Goal: Communication & Community: Answer question/provide support

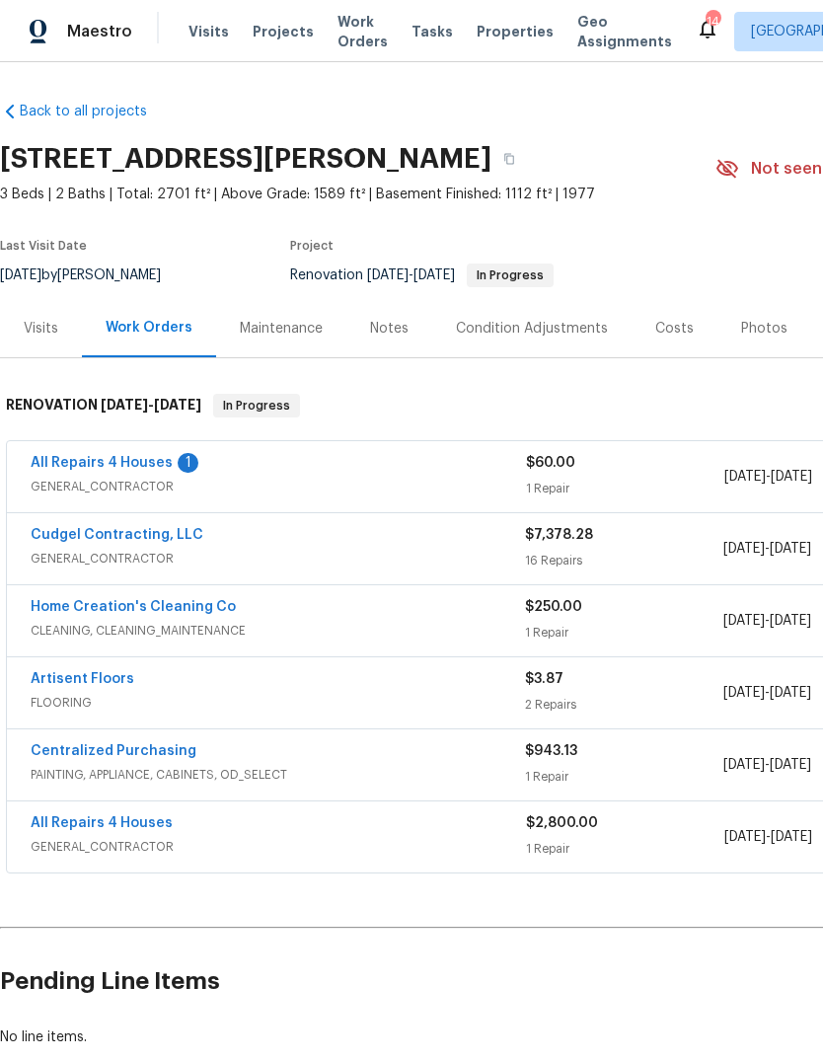
click at [161, 457] on link "All Repairs 4 Houses" at bounding box center [102, 463] width 142 height 14
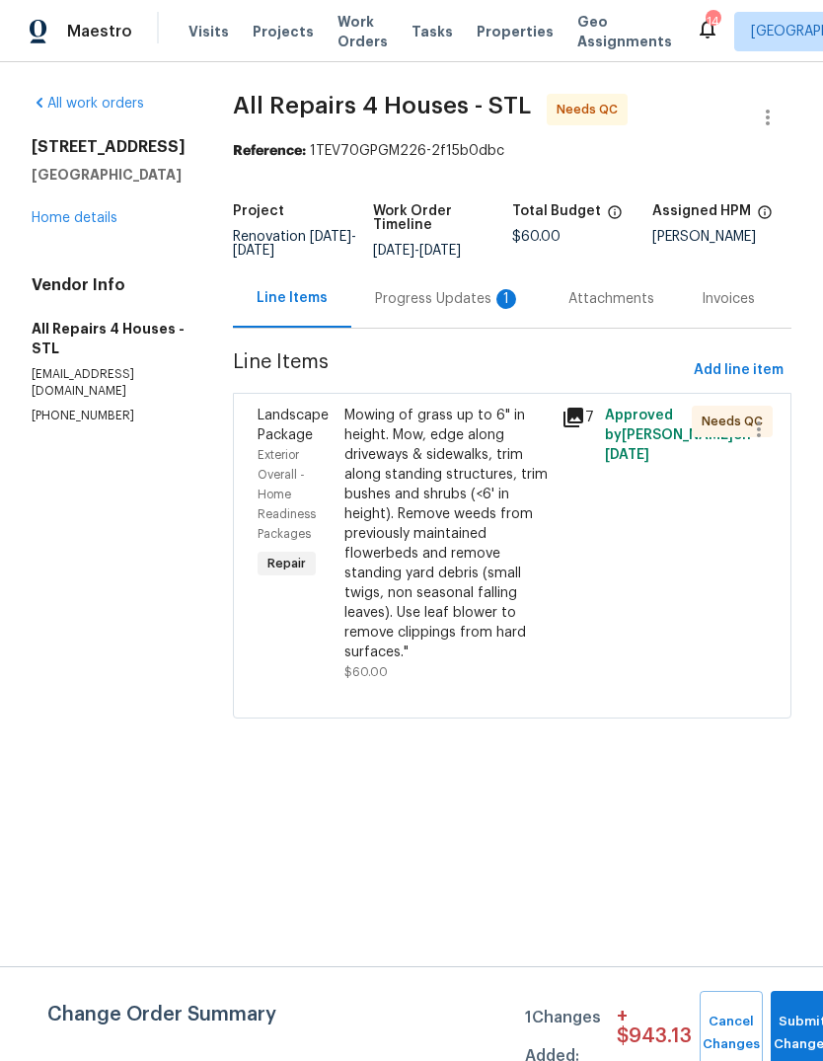
click at [492, 300] on div "Progress Updates 1" at bounding box center [448, 299] width 146 height 20
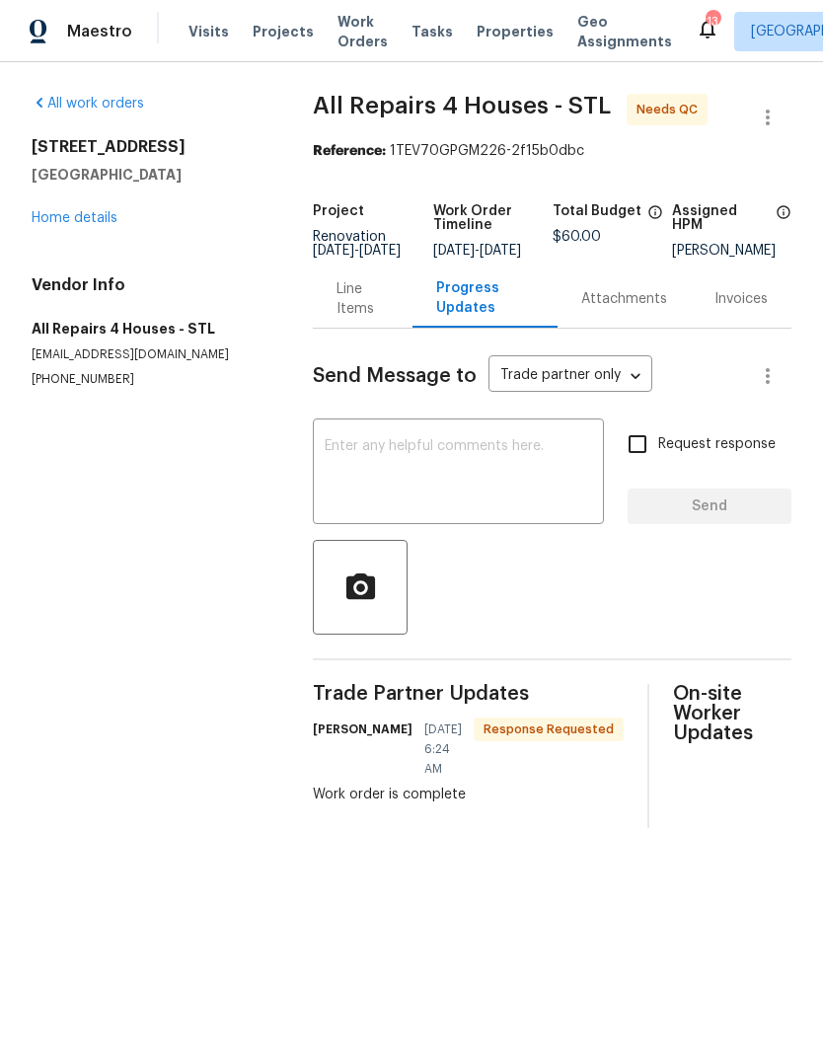
click at [369, 316] on div "Line Items" at bounding box center [363, 298] width 52 height 39
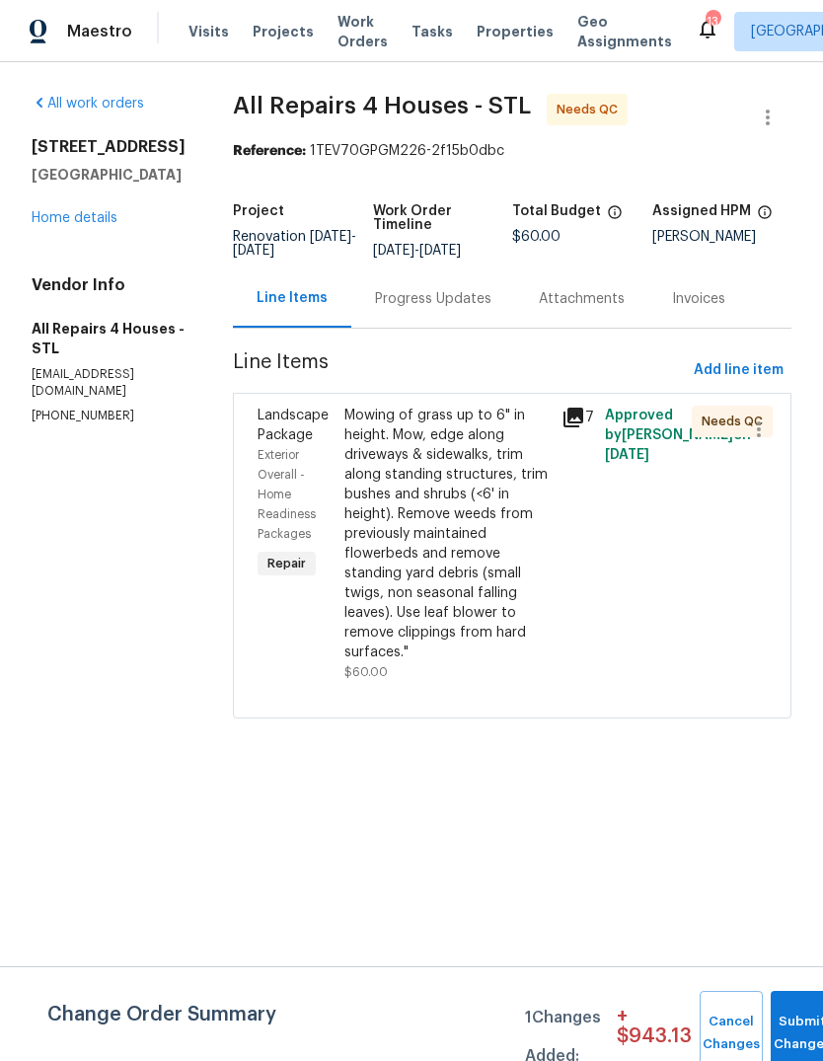
click at [578, 421] on icon at bounding box center [574, 418] width 24 height 24
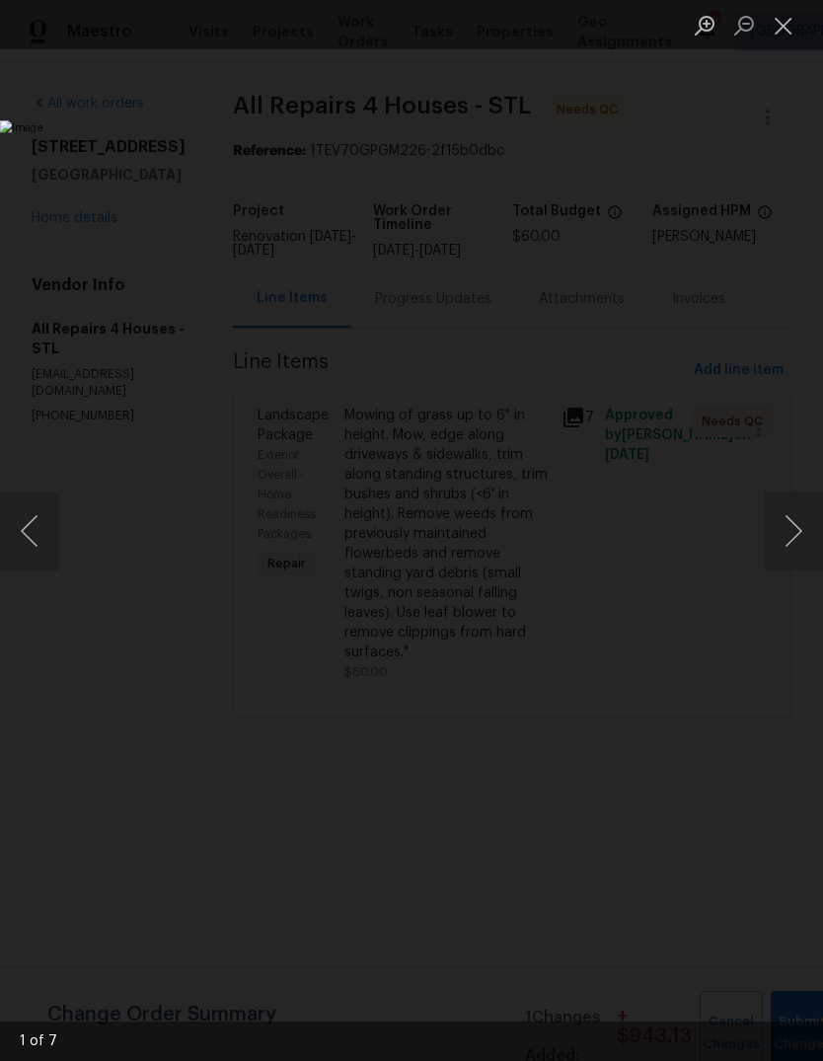
click at [788, 540] on button "Next image" at bounding box center [793, 531] width 59 height 79
click at [797, 538] on button "Next image" at bounding box center [793, 531] width 59 height 79
click at [793, 541] on button "Next image" at bounding box center [793, 531] width 59 height 79
click at [793, 537] on button "Next image" at bounding box center [793, 531] width 59 height 79
click at [789, 540] on button "Next image" at bounding box center [793, 531] width 59 height 79
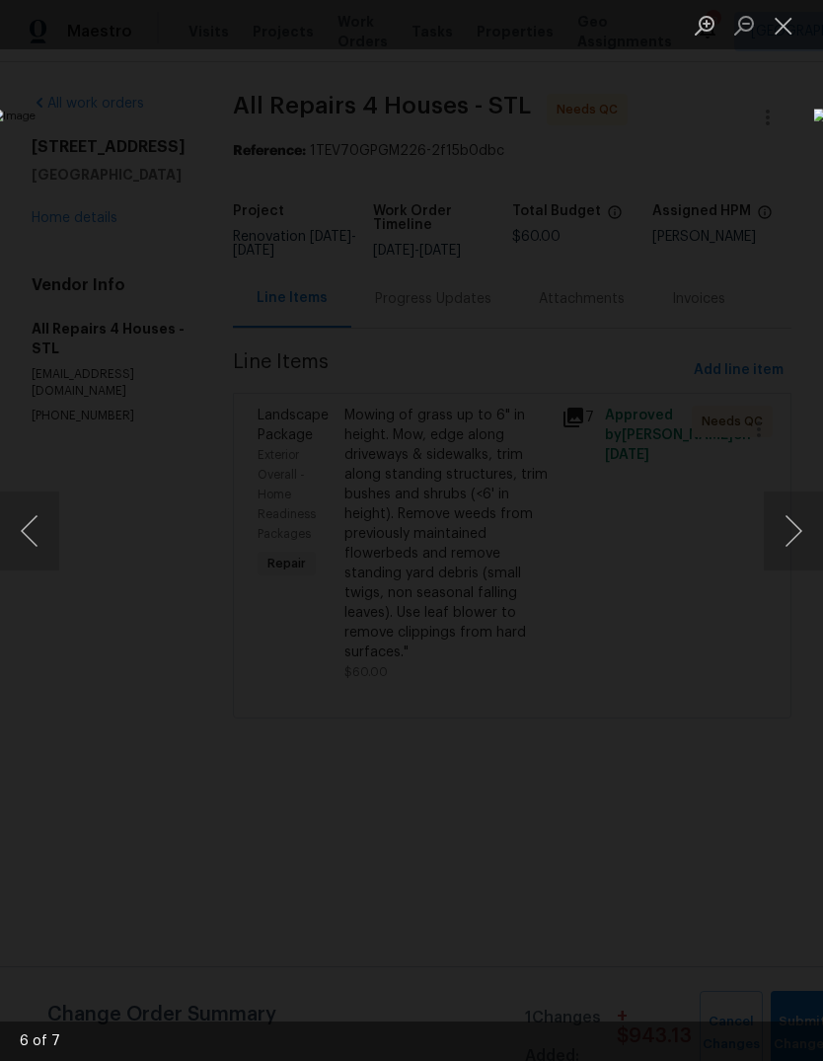
click at [794, 535] on button "Next image" at bounding box center [793, 531] width 59 height 79
click at [795, 531] on button "Next image" at bounding box center [793, 531] width 59 height 79
click at [796, 526] on button "Next image" at bounding box center [793, 531] width 59 height 79
click at [797, 528] on button "Next image" at bounding box center [793, 531] width 59 height 79
click at [784, 36] on button "Close lightbox" at bounding box center [783, 25] width 39 height 35
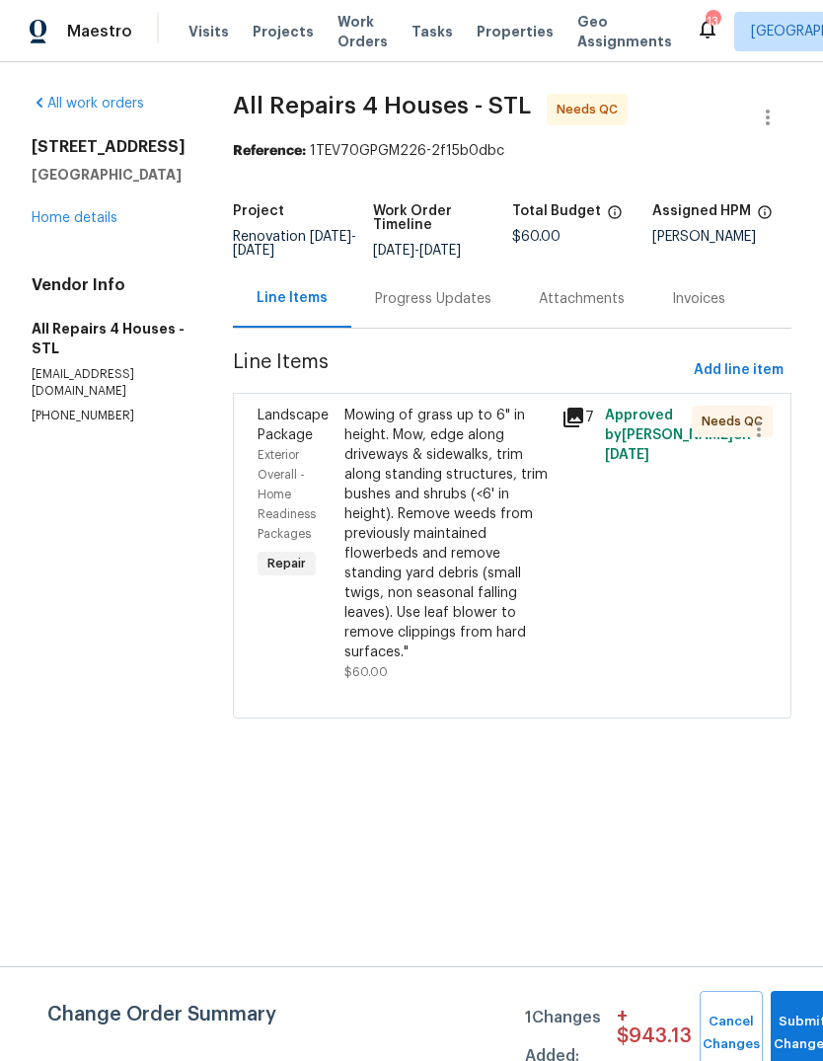
click at [483, 532] on div "Mowing of grass up to 6" in height. Mow, edge along driveways & sidewalks, trim…" at bounding box center [447, 534] width 205 height 257
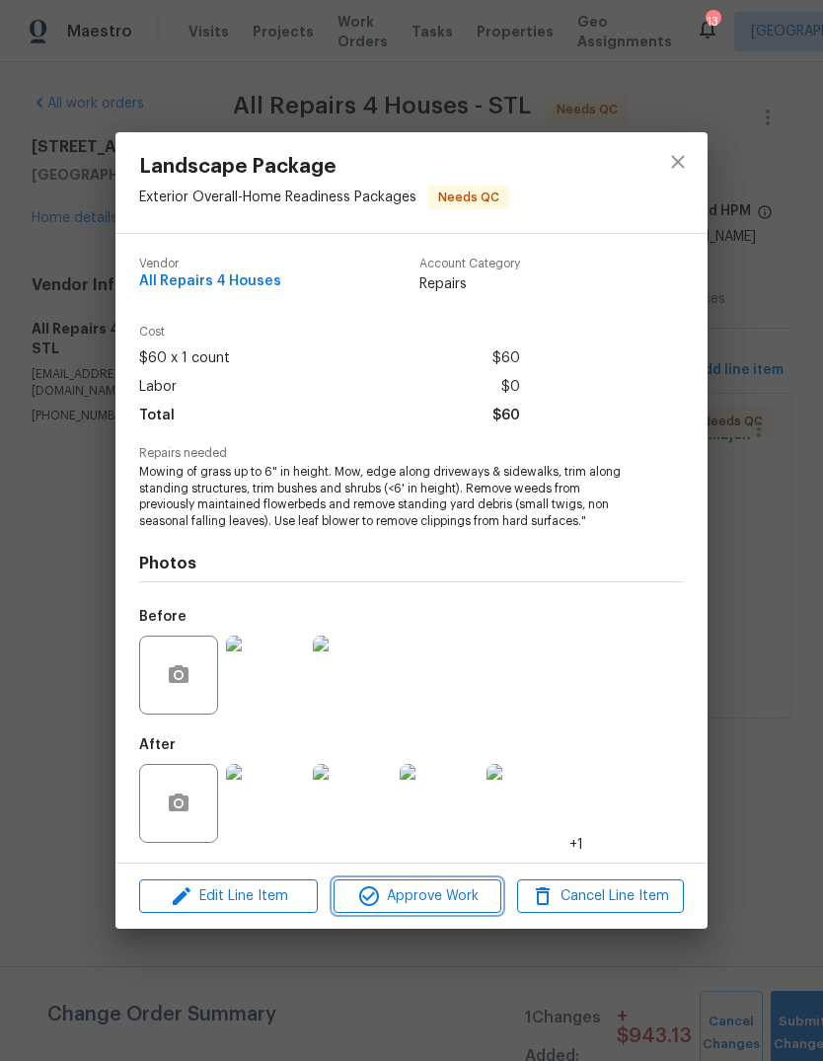
click at [471, 899] on span "Approve Work" at bounding box center [417, 896] width 155 height 25
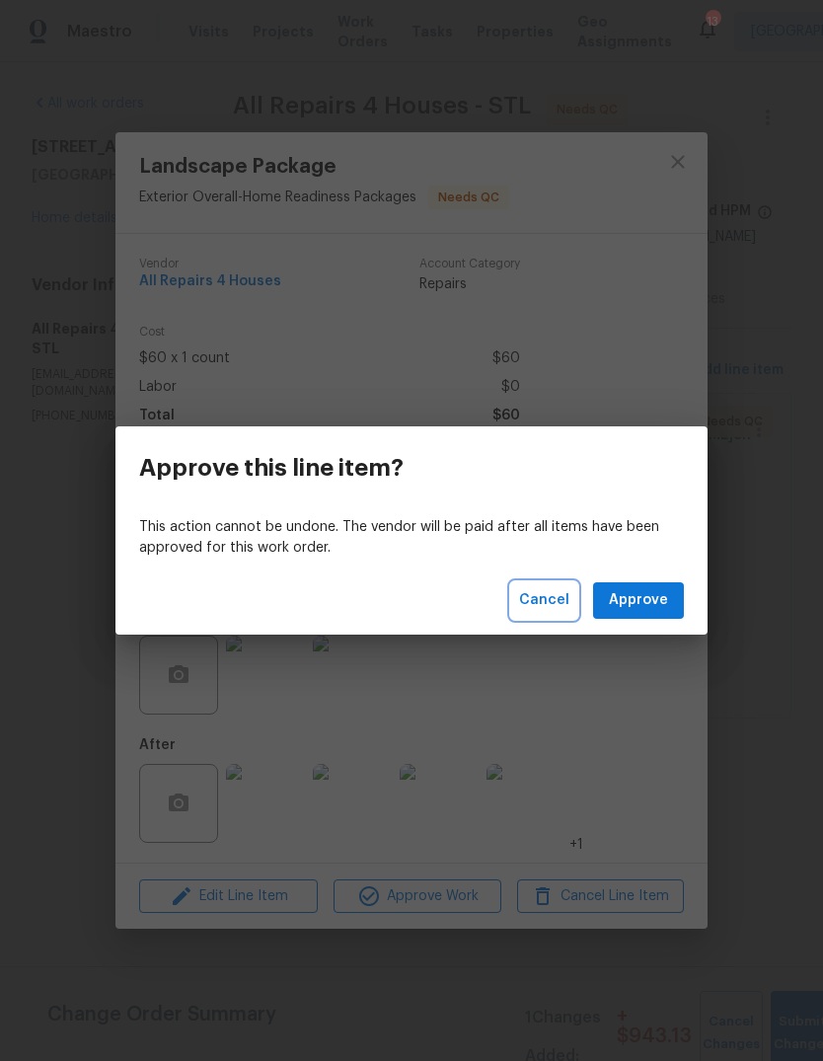
click at [563, 601] on span "Cancel" at bounding box center [544, 600] width 50 height 25
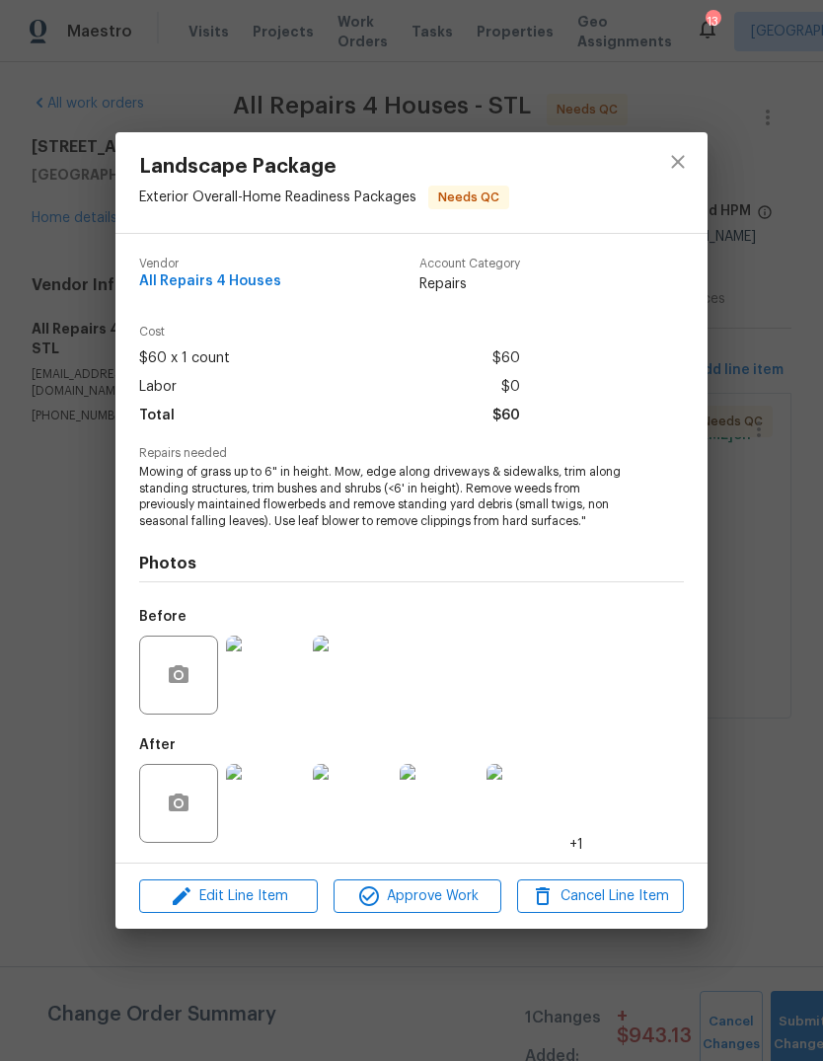
click at [270, 693] on img at bounding box center [265, 675] width 79 height 79
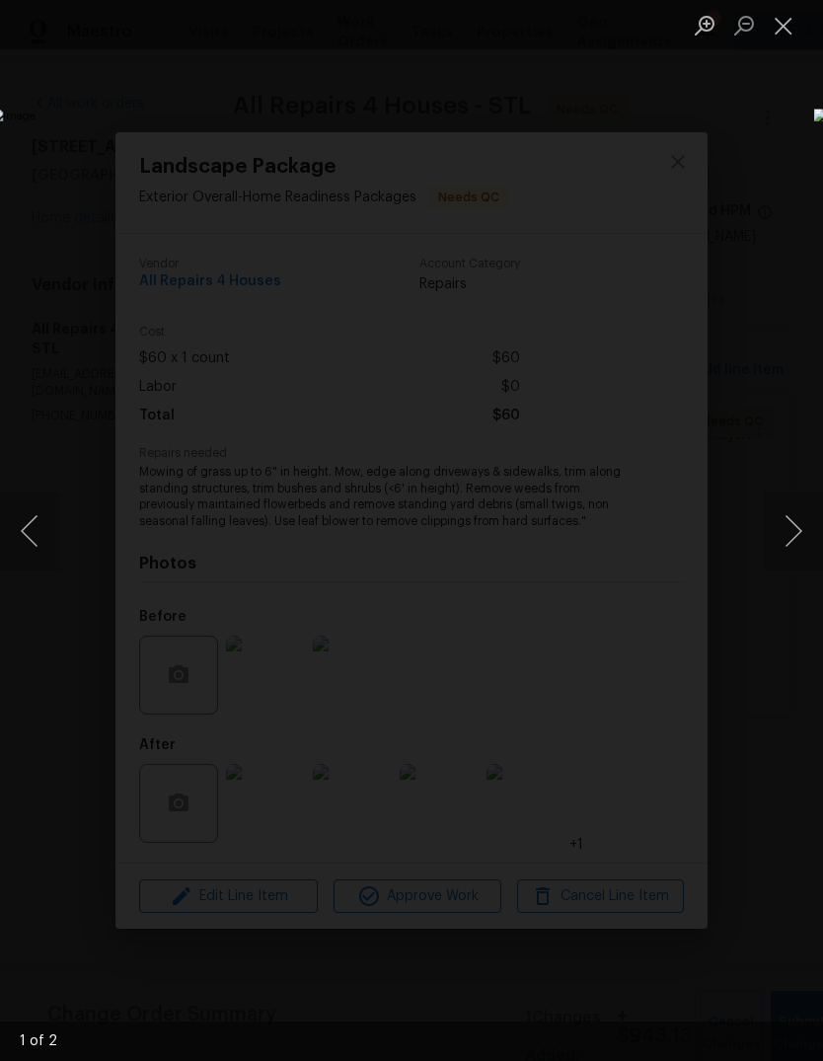
click at [800, 540] on button "Next image" at bounding box center [793, 531] width 59 height 79
click at [779, 37] on button "Close lightbox" at bounding box center [783, 25] width 39 height 35
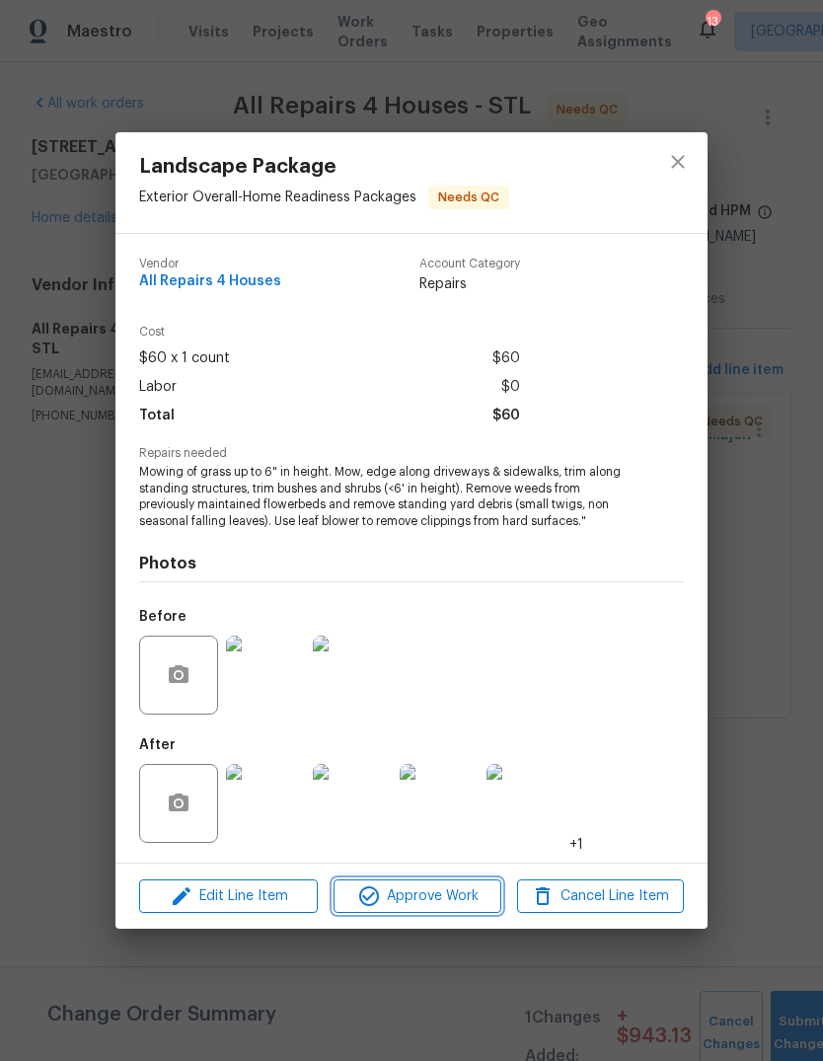
click at [455, 894] on span "Approve Work" at bounding box center [417, 896] width 155 height 25
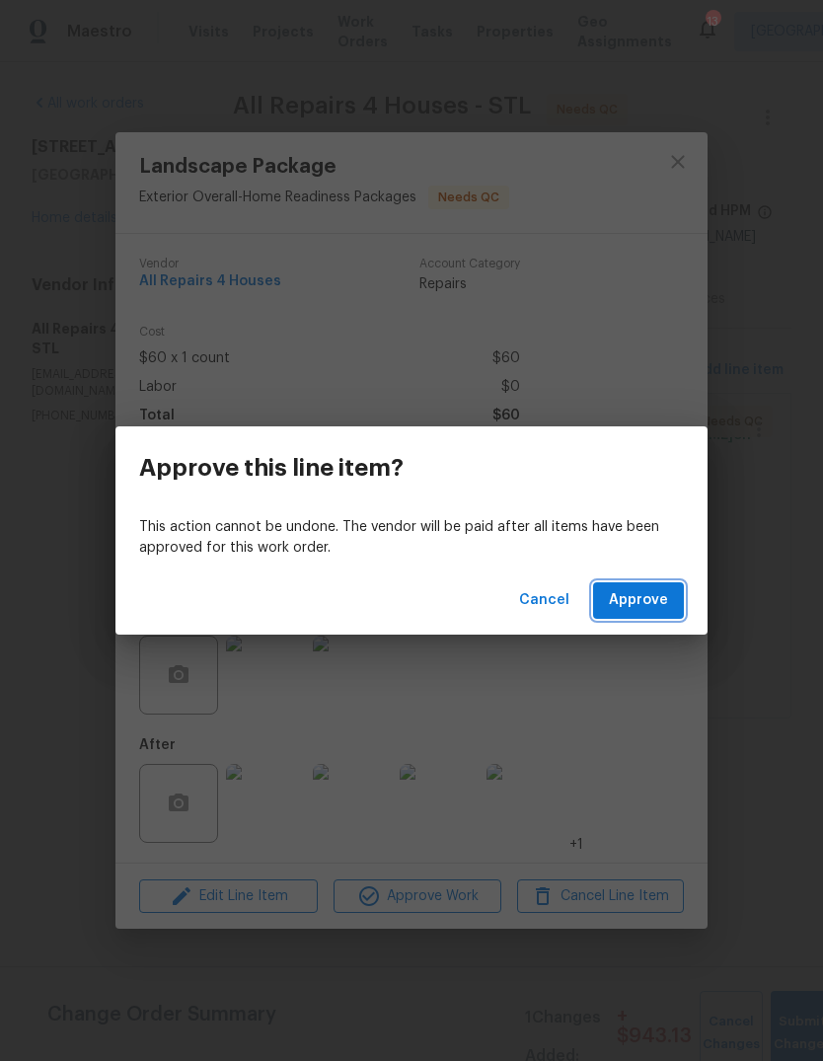
click at [668, 595] on button "Approve" at bounding box center [638, 600] width 91 height 37
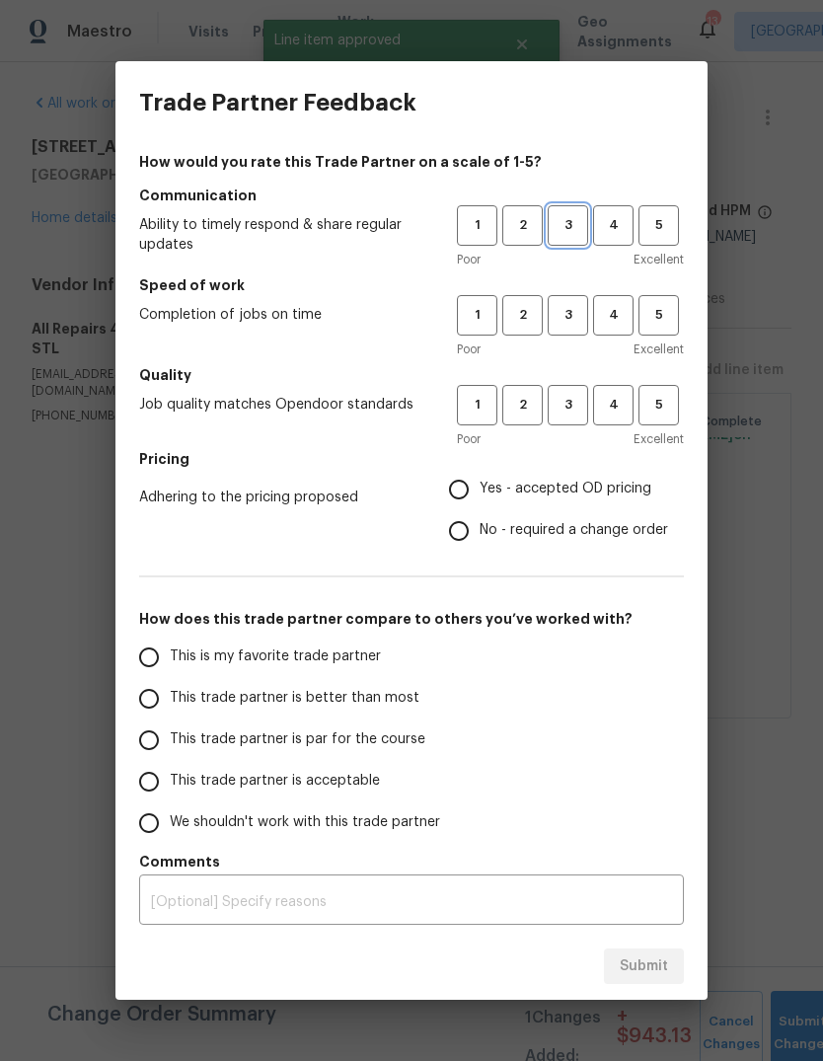
click at [573, 223] on span "3" at bounding box center [568, 225] width 37 height 23
click at [571, 314] on span "3" at bounding box center [568, 315] width 37 height 23
click at [564, 412] on span "3" at bounding box center [568, 405] width 37 height 23
click at [539, 496] on span "Yes - accepted OD pricing" at bounding box center [566, 489] width 172 height 21
click at [480, 496] on input "Yes - accepted OD pricing" at bounding box center [458, 489] width 41 height 41
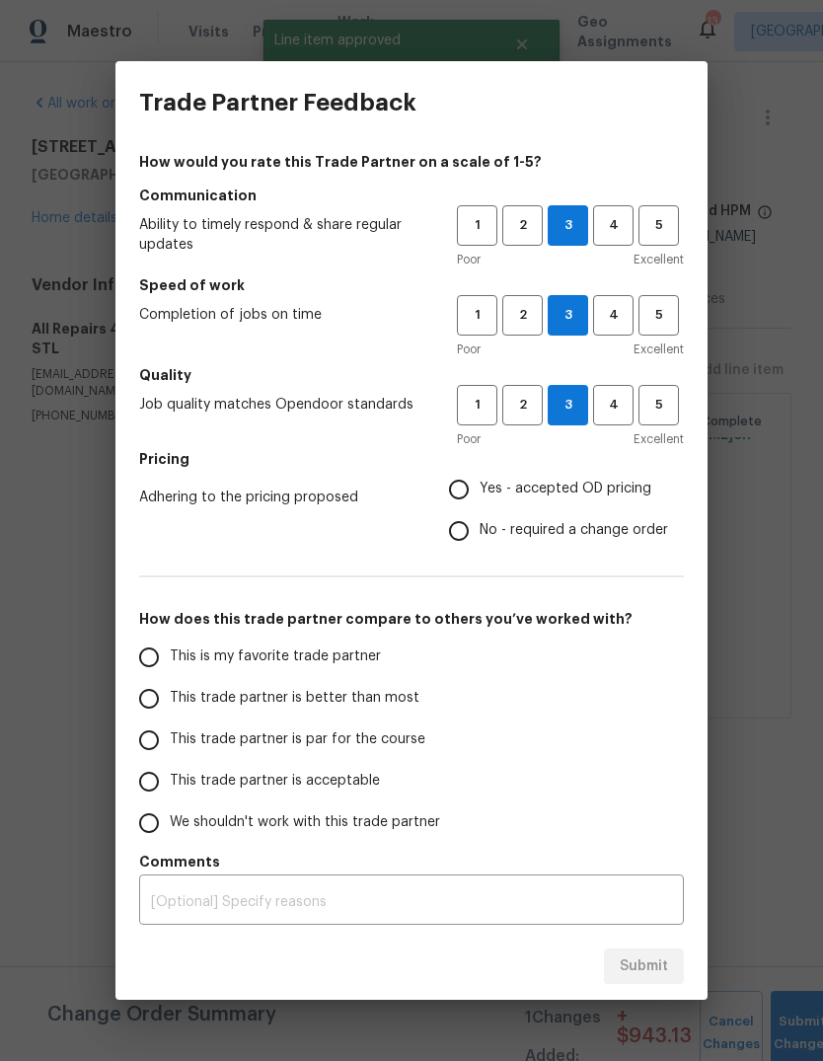
radio input "true"
click at [418, 705] on label "This trade partner is better than most" at bounding box center [284, 698] width 312 height 41
click at [170, 705] on input "This trade partner is better than most" at bounding box center [148, 698] width 41 height 41
click at [657, 973] on span "Submit" at bounding box center [644, 967] width 48 height 25
radio input "true"
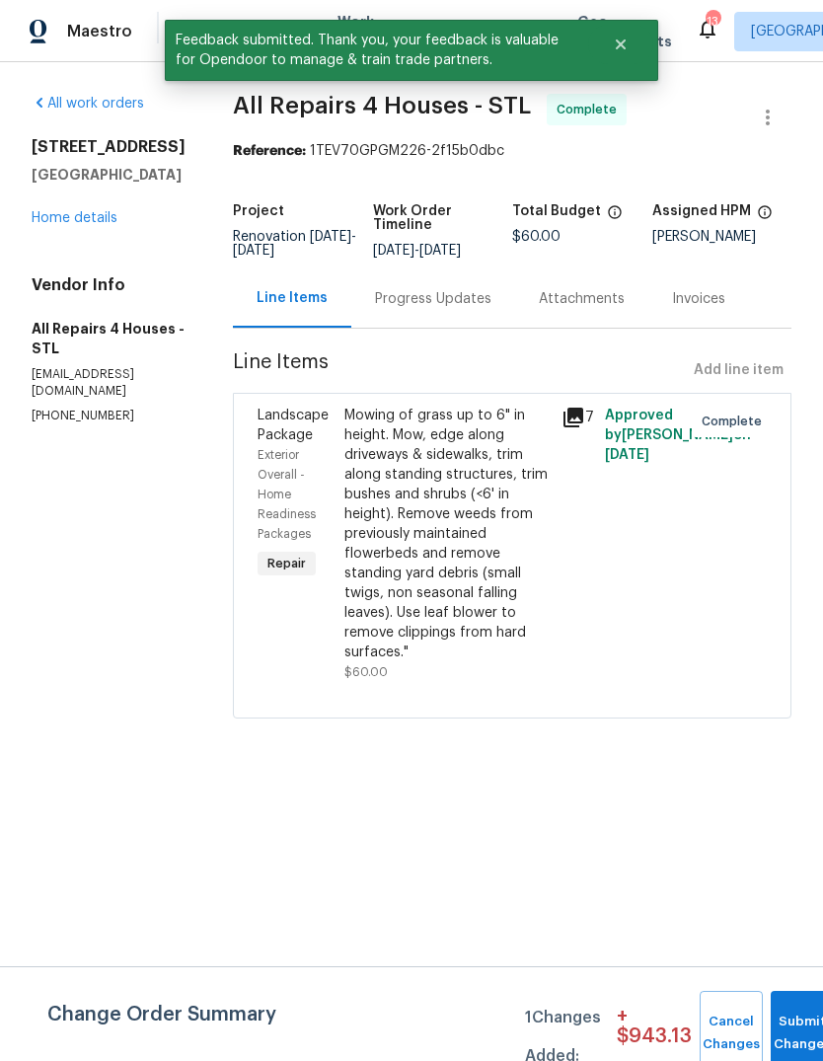
click at [78, 223] on link "Home details" at bounding box center [75, 218] width 86 height 14
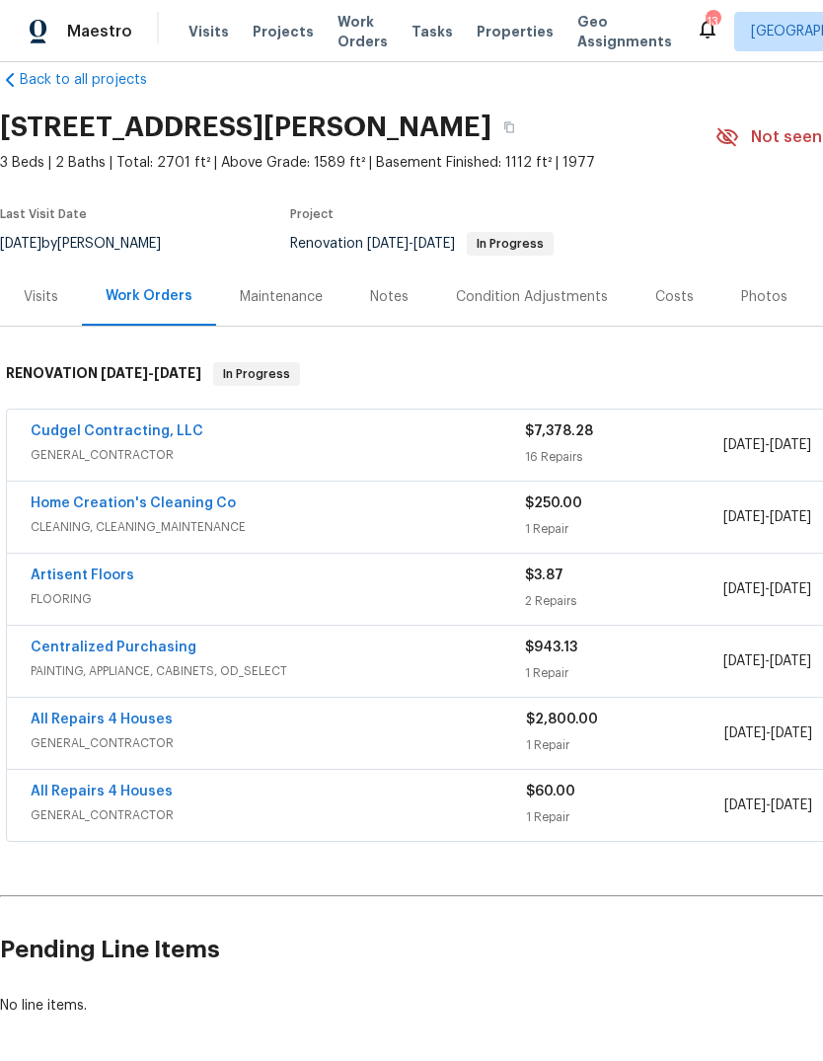
scroll to position [33, 0]
click at [174, 425] on link "Cudgel Contracting, LLC" at bounding box center [117, 430] width 173 height 14
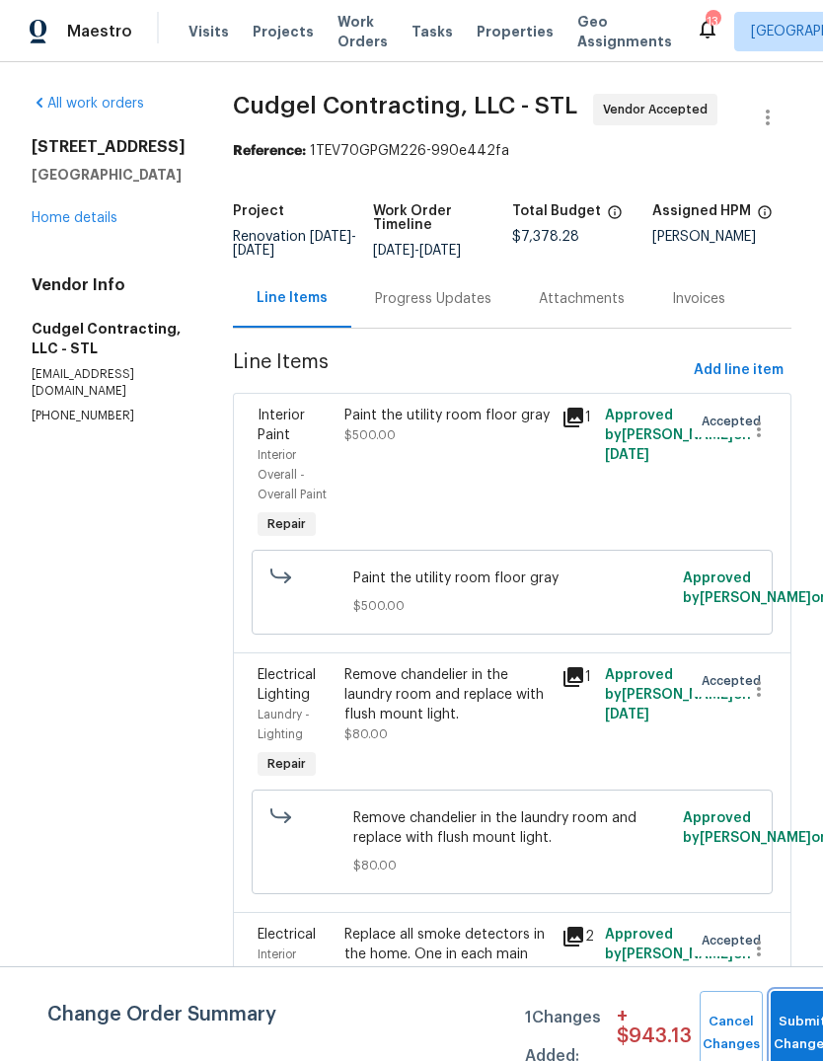
click at [788, 1029] on button "Submit Changes" at bounding box center [802, 1033] width 63 height 85
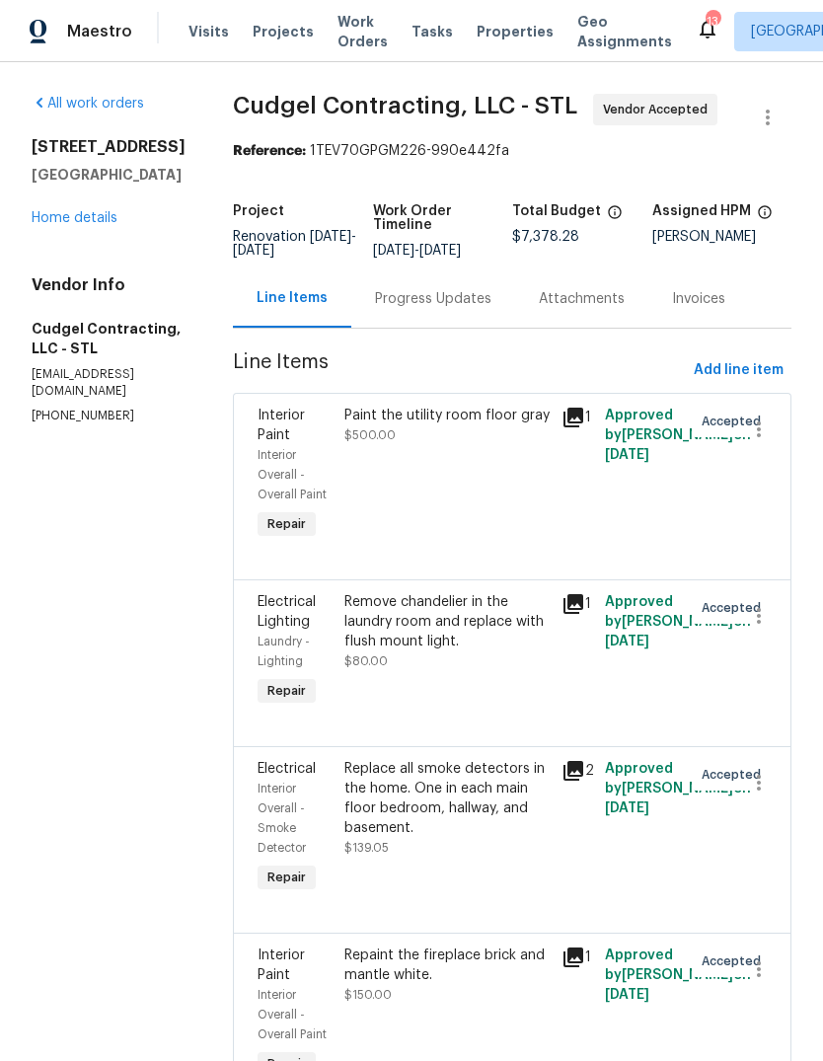
click at [71, 212] on link "Home details" at bounding box center [75, 218] width 86 height 14
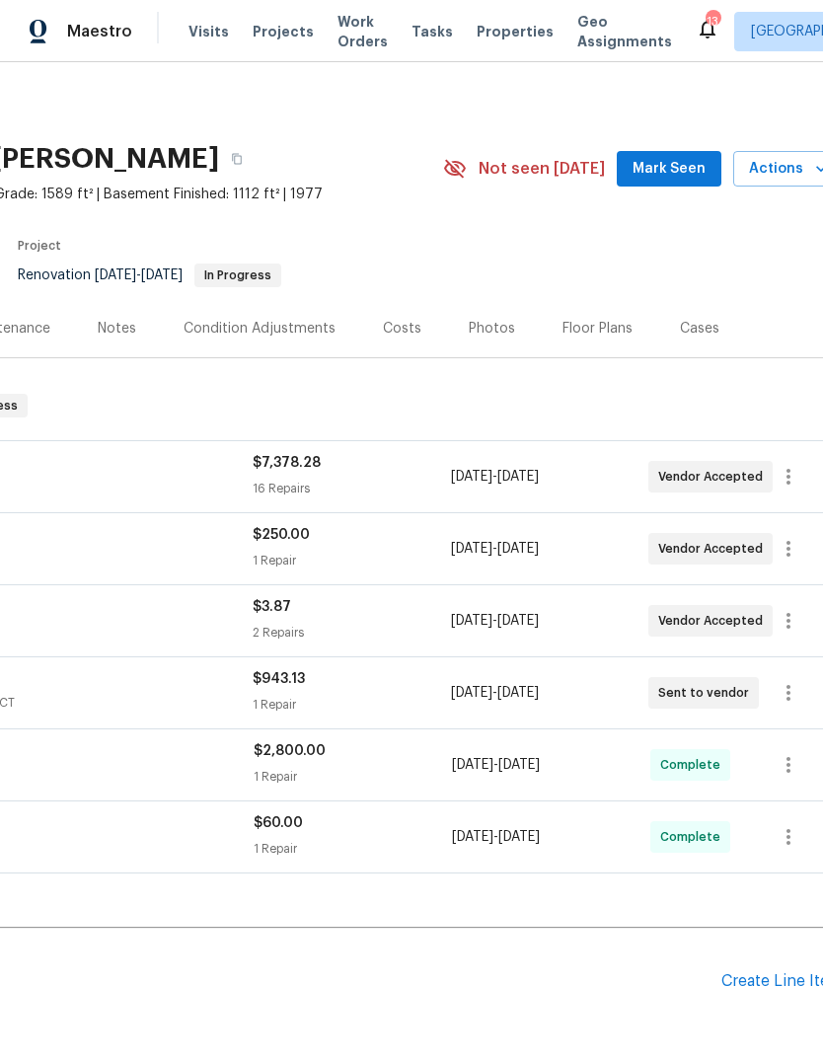
scroll to position [0, 271]
click at [703, 165] on span "Mark Seen" at bounding box center [670, 169] width 73 height 25
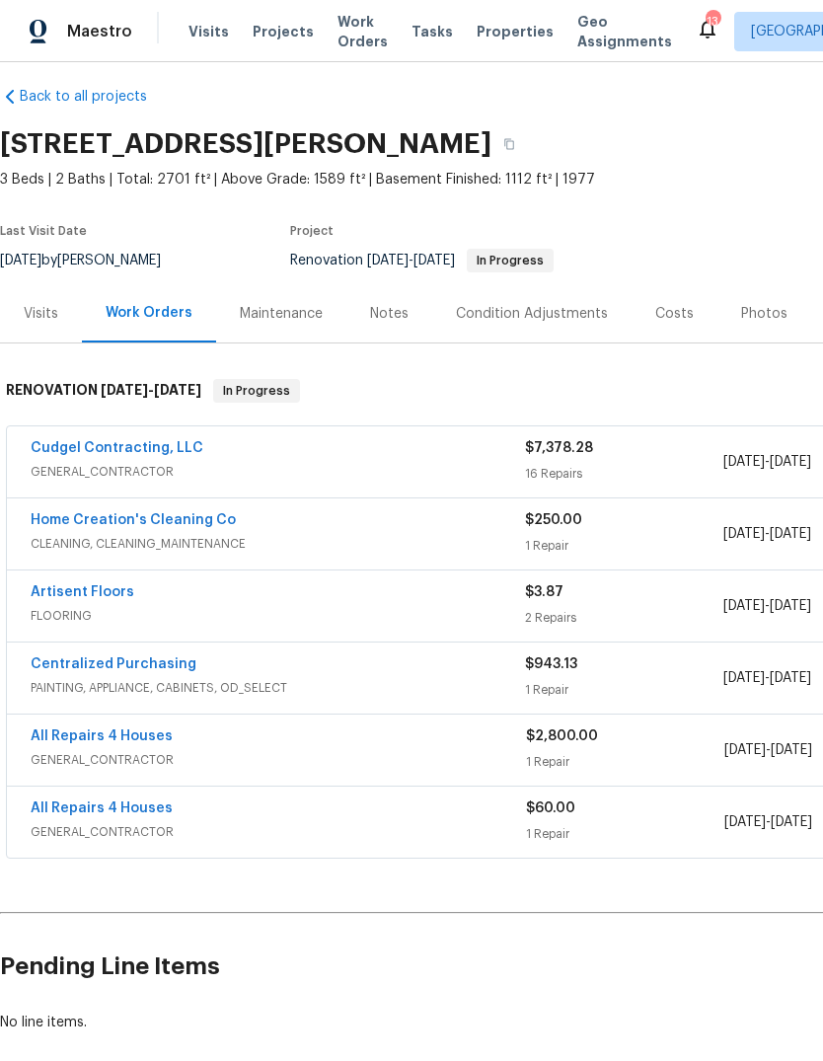
scroll to position [16, 0]
click at [498, 38] on span "Properties" at bounding box center [515, 32] width 77 height 20
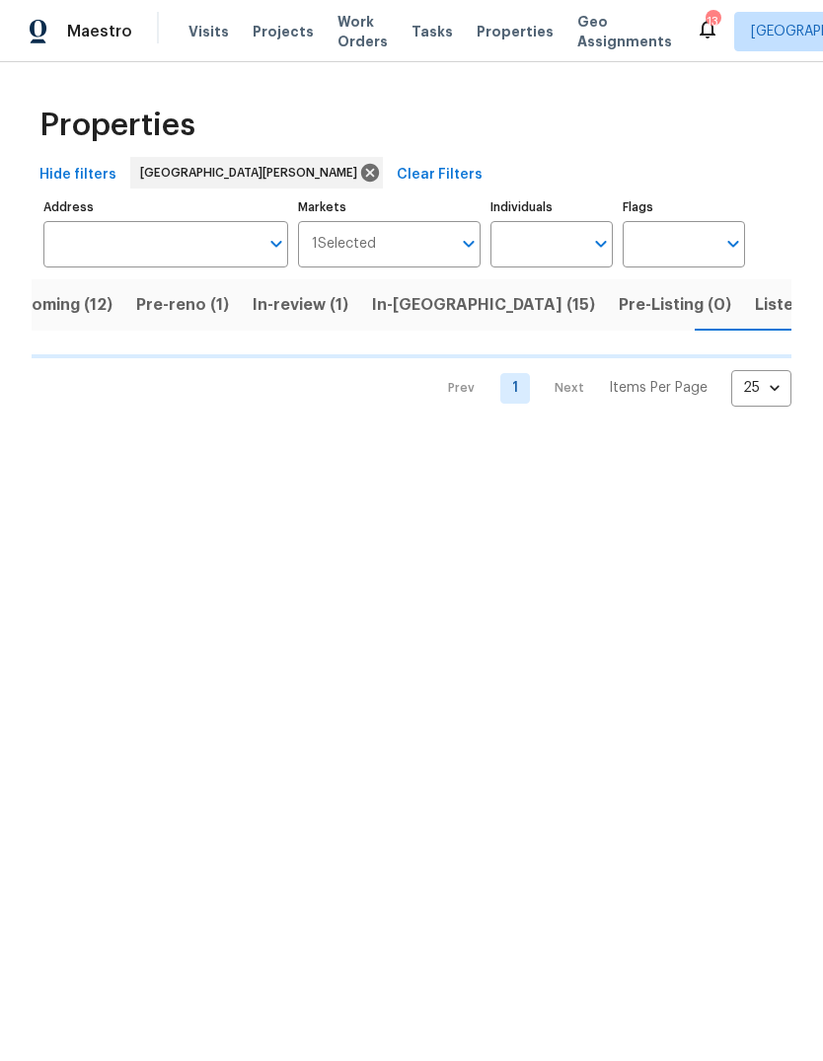
scroll to position [0, 44]
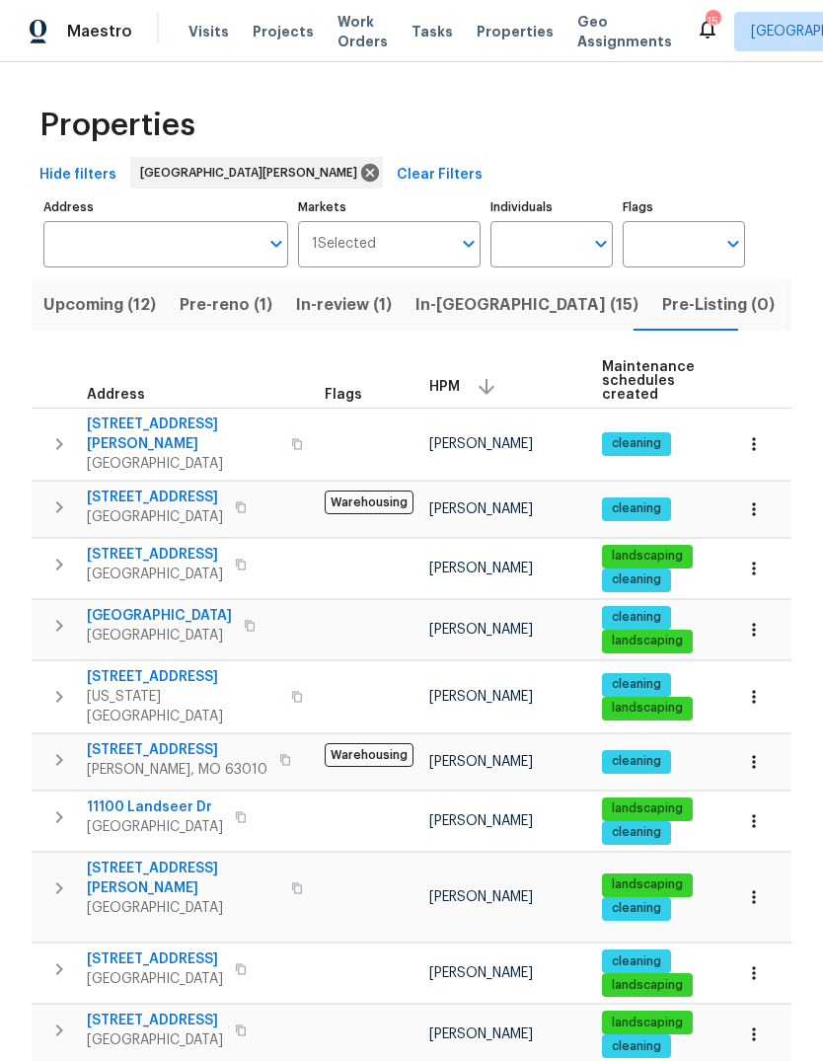
click at [488, 311] on span "In-[GEOGRAPHIC_DATA] (15)" at bounding box center [527, 305] width 223 height 28
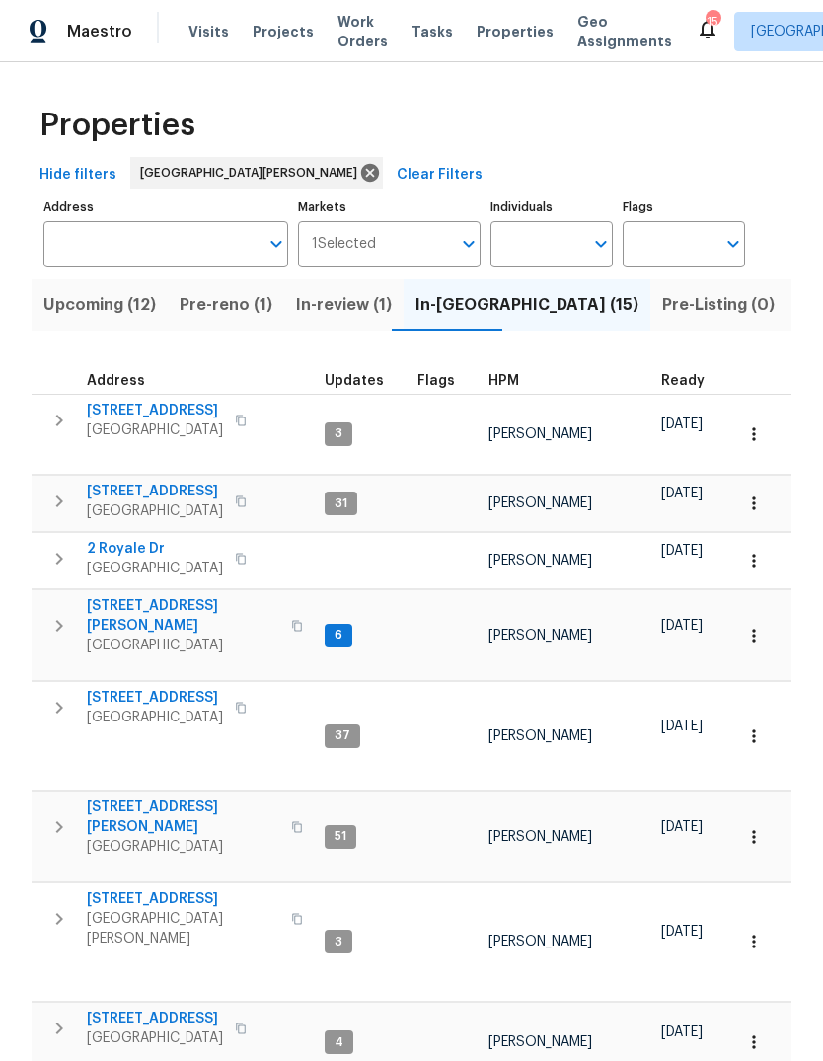
click at [511, 385] on span "HPM" at bounding box center [504, 381] width 31 height 14
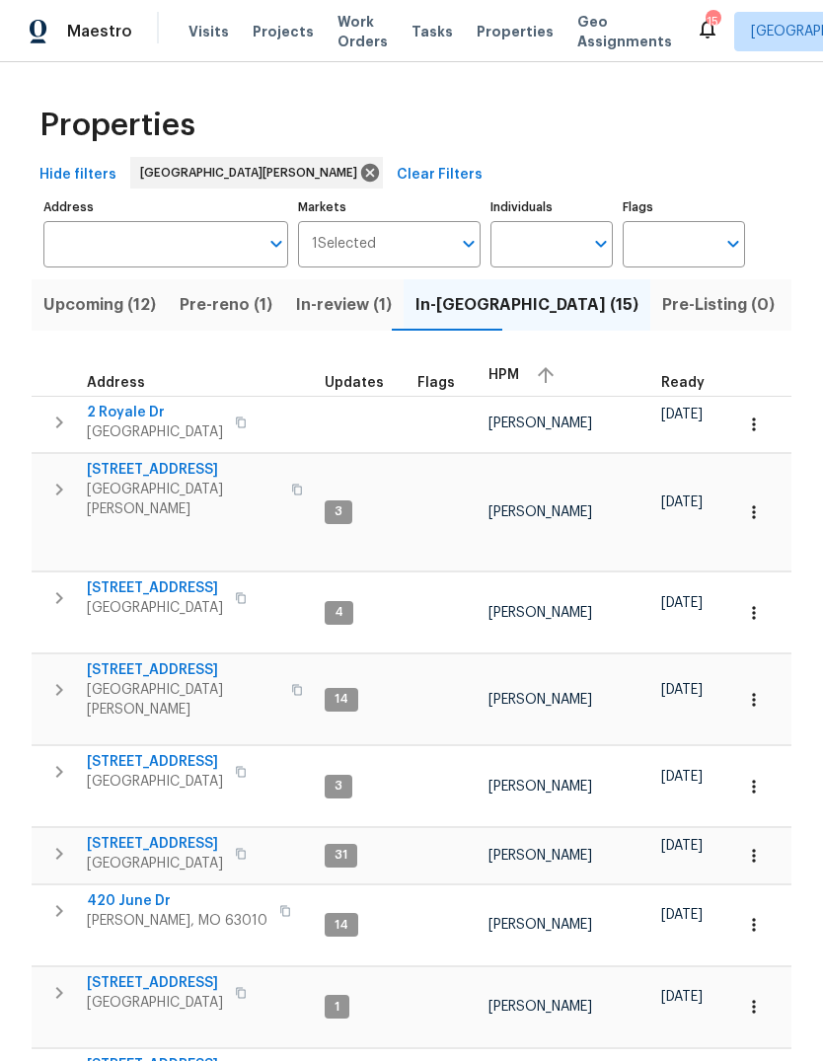
click at [514, 376] on div "HPM" at bounding box center [567, 375] width 157 height 30
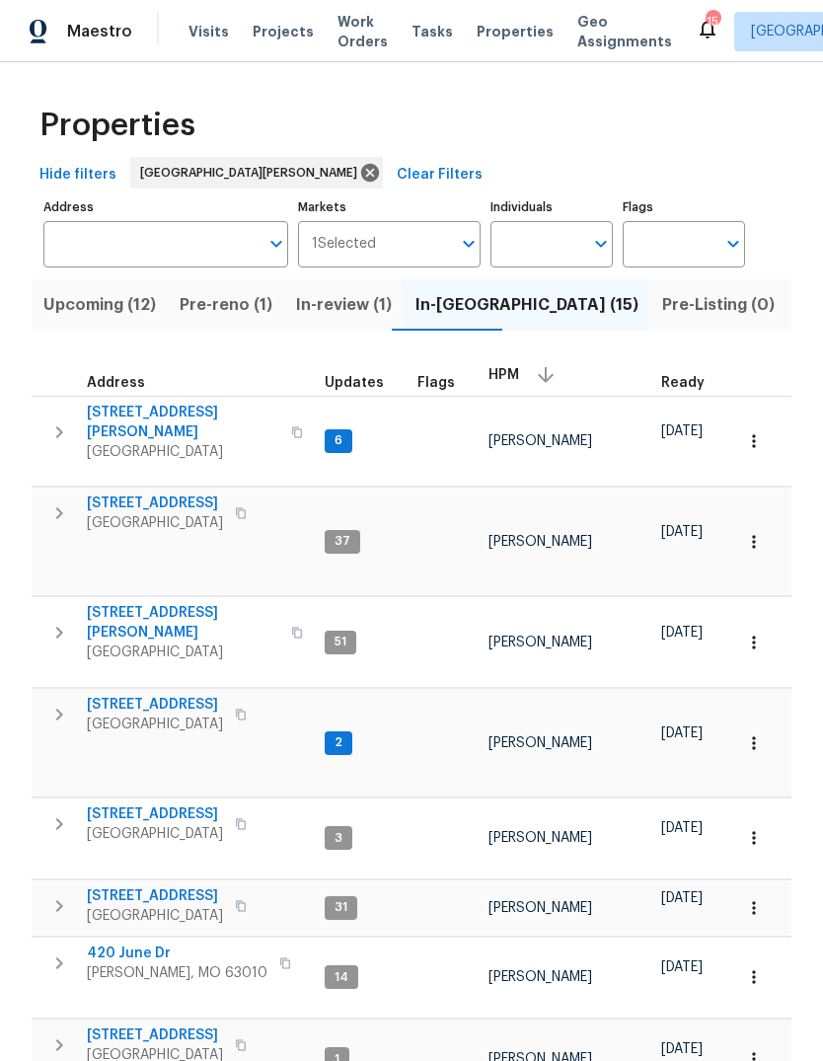
click at [172, 414] on span "[STREET_ADDRESS][PERSON_NAME]" at bounding box center [183, 422] width 192 height 39
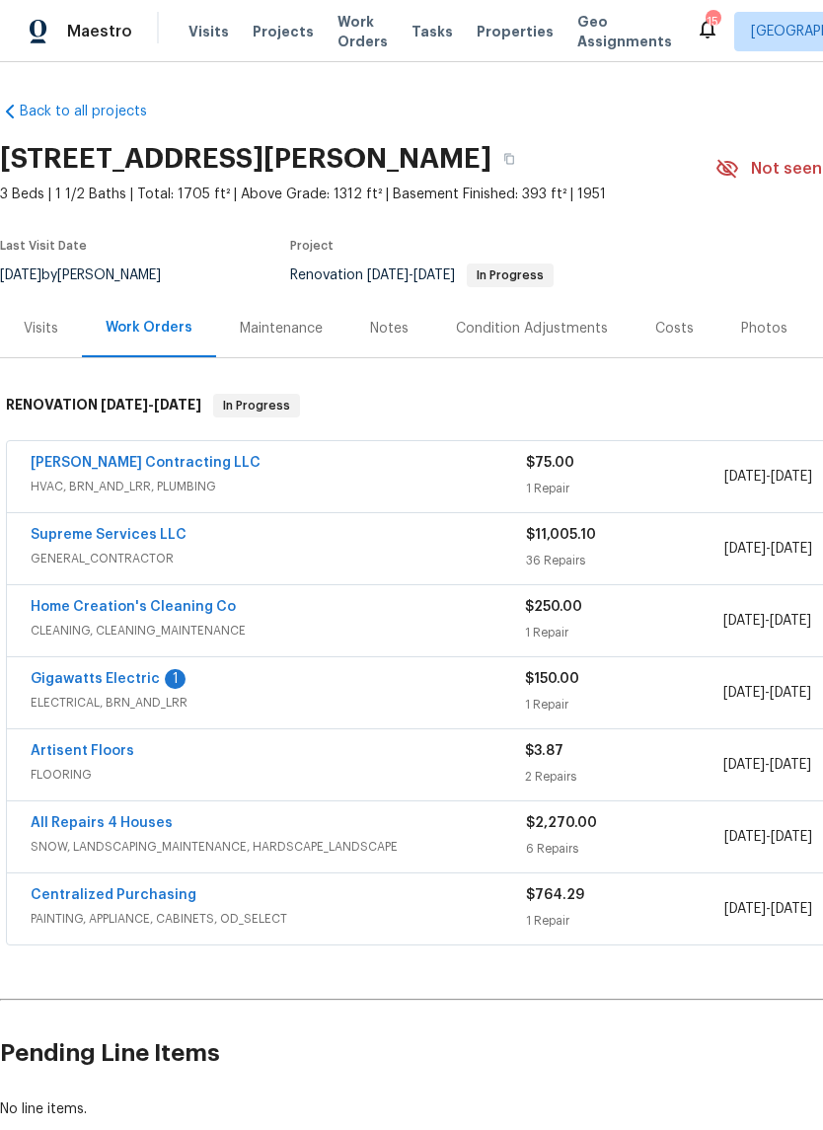
click at [139, 685] on link "Gigawatts Electric" at bounding box center [95, 679] width 129 height 14
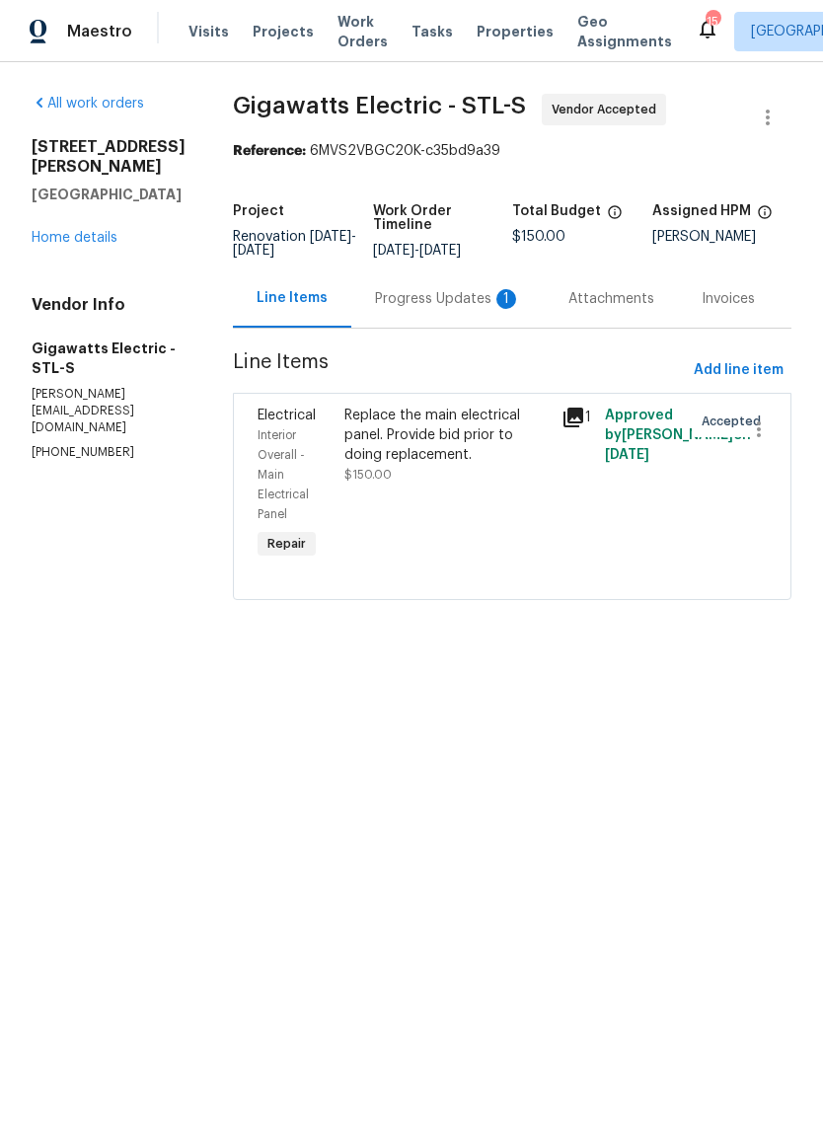
click at [481, 308] on div "Progress Updates 1" at bounding box center [448, 299] width 146 height 20
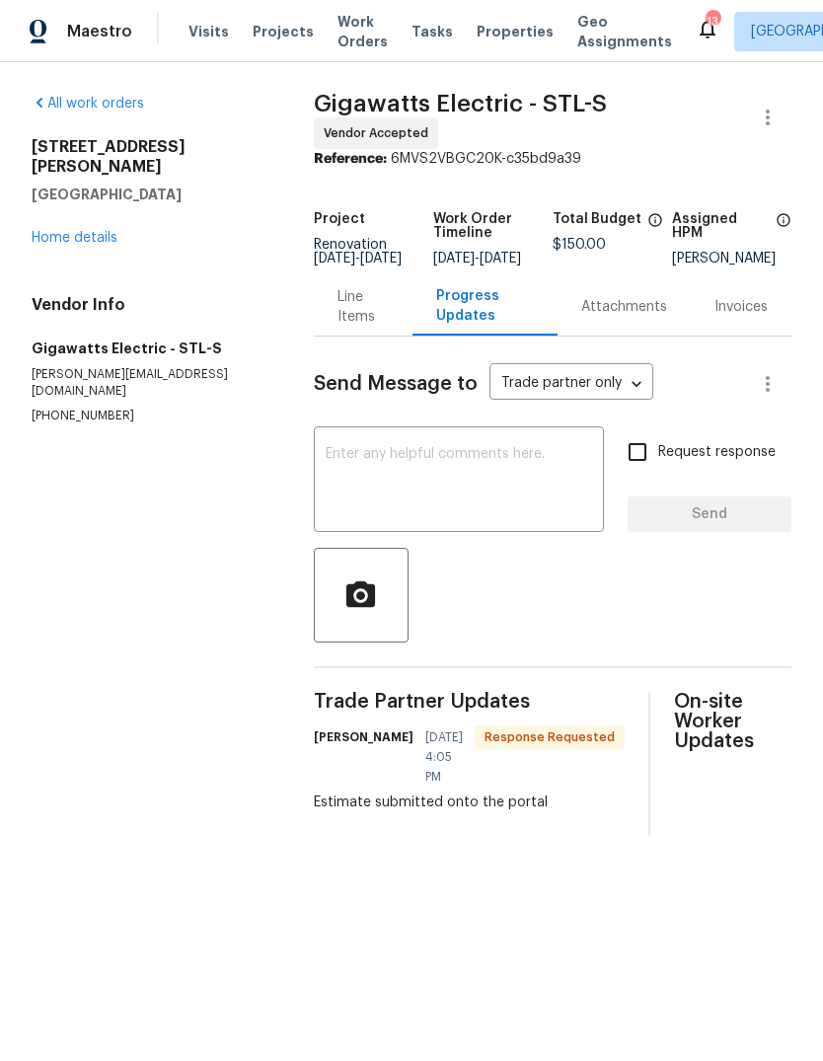
click at [530, 487] on textarea at bounding box center [459, 481] width 267 height 69
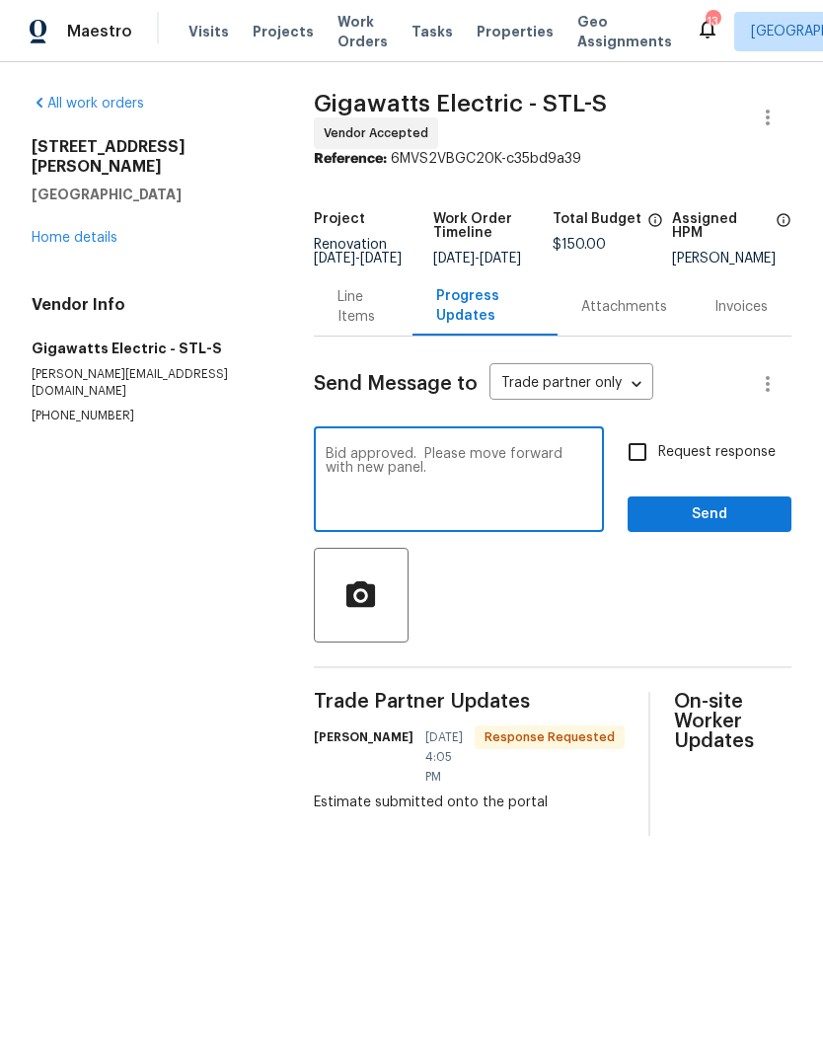
type textarea "Bid approved. Please move forward with new panel."
click at [746, 463] on span "Request response" at bounding box center [716, 452] width 117 height 21
click at [658, 468] on input "Request response" at bounding box center [637, 451] width 41 height 41
checkbox input "true"
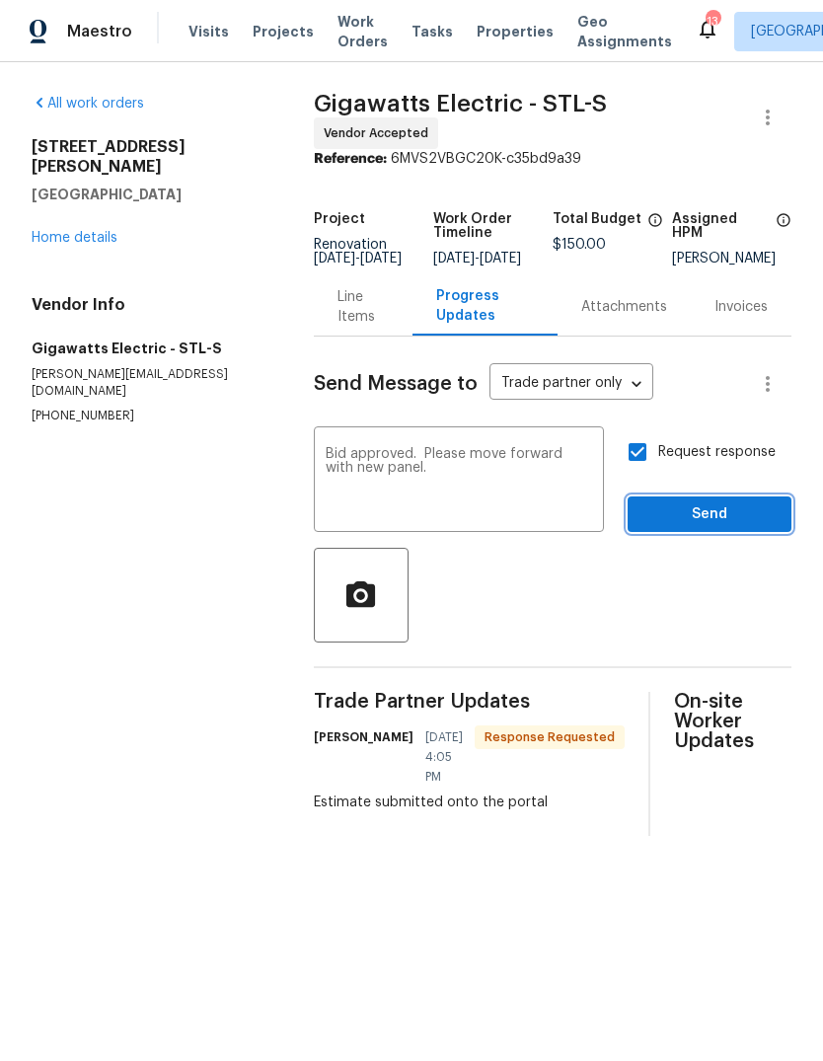
click at [749, 515] on span "Send" at bounding box center [710, 514] width 132 height 25
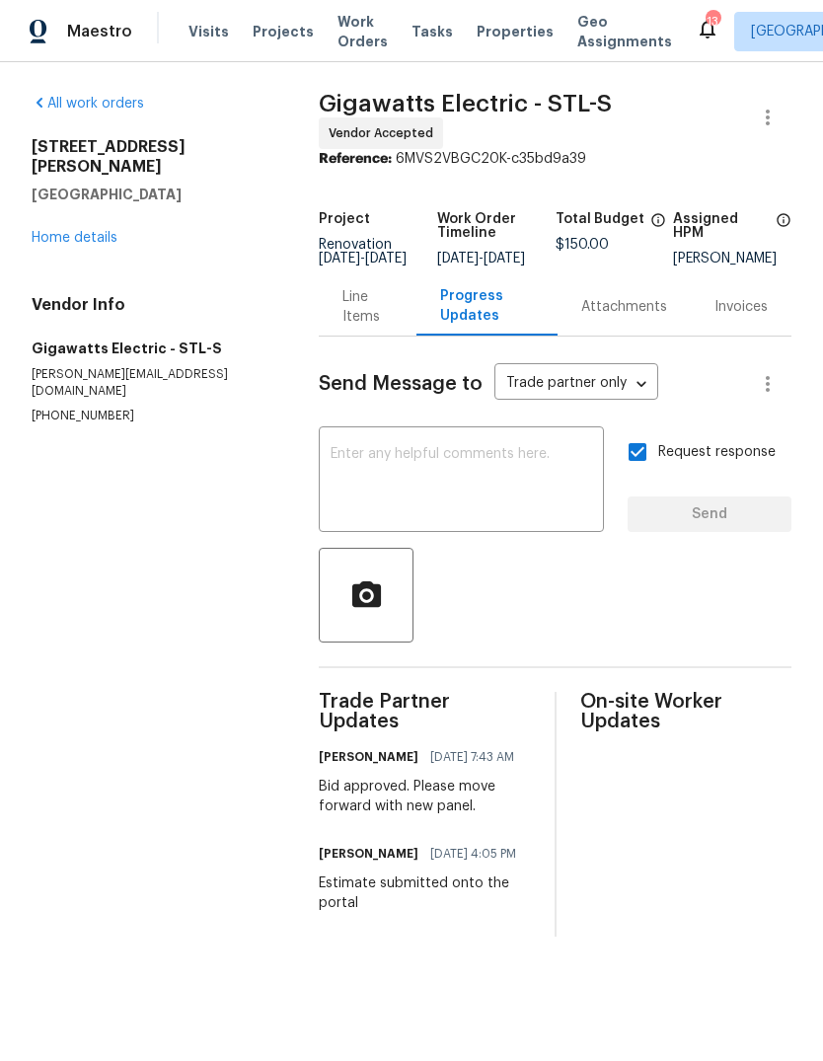
click at [113, 231] on link "Home details" at bounding box center [75, 238] width 86 height 14
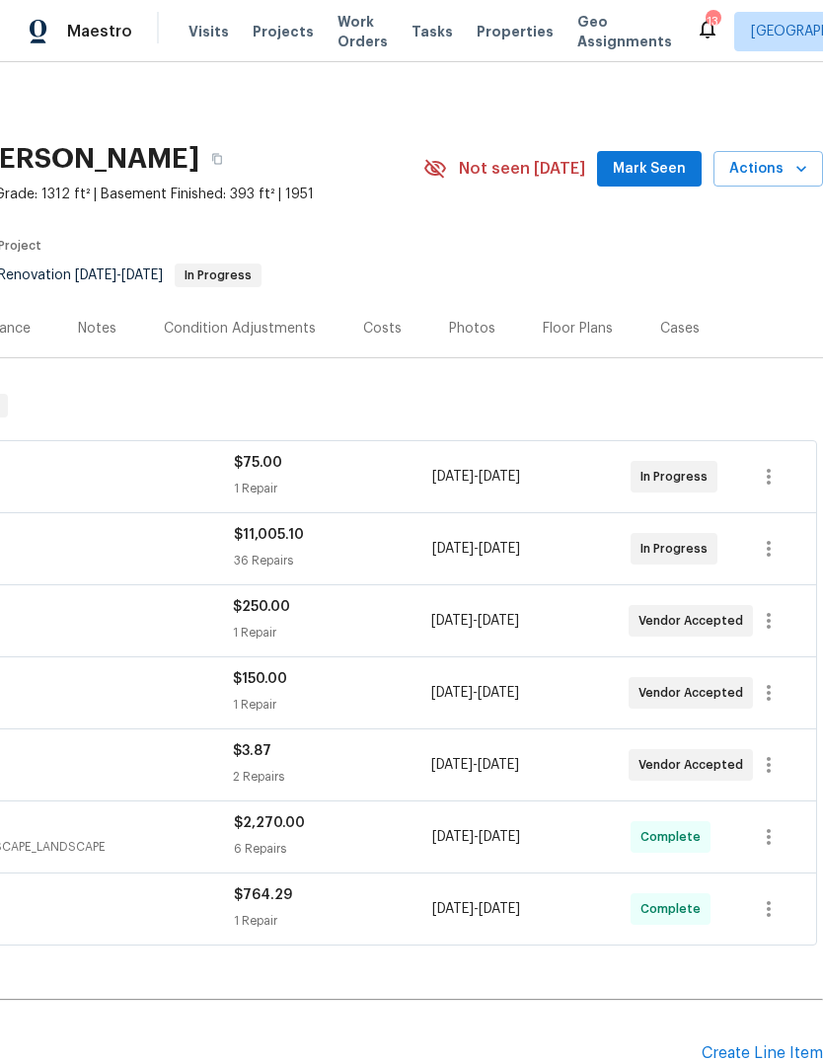
scroll to position [0, 292]
click at [658, 174] on span "Mark Seen" at bounding box center [649, 169] width 73 height 25
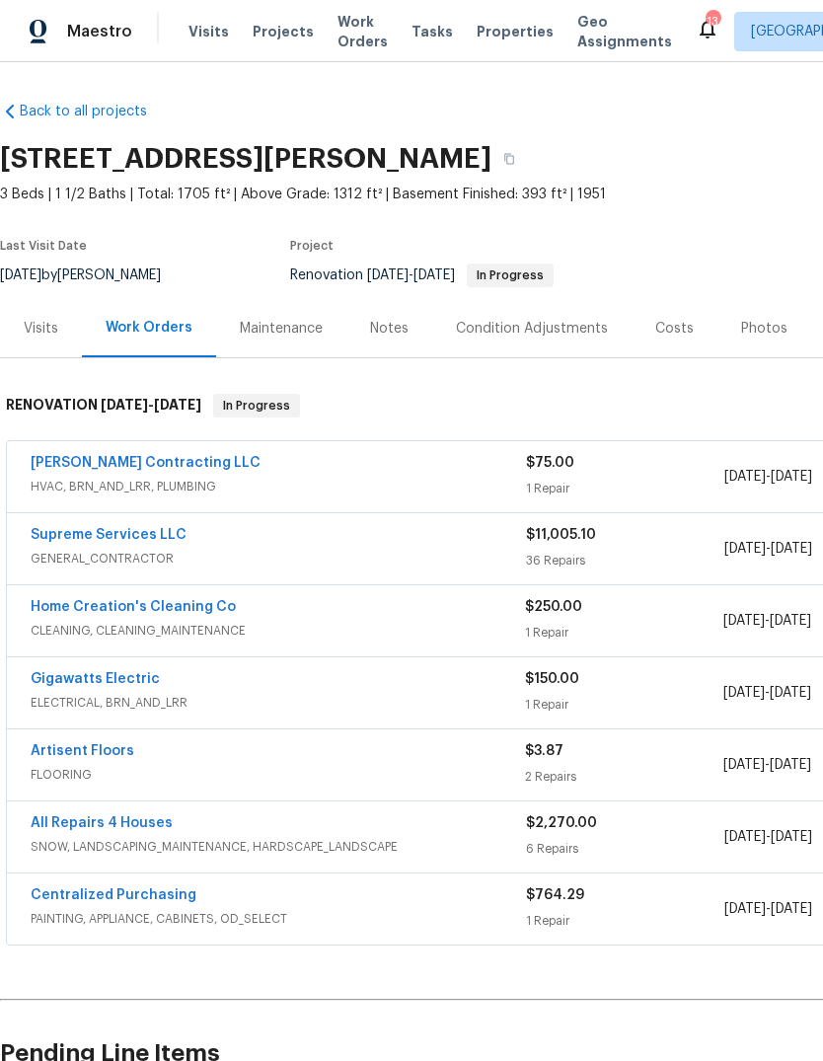
scroll to position [0, 0]
